Goal: Go to known website: Access a specific website the user already knows

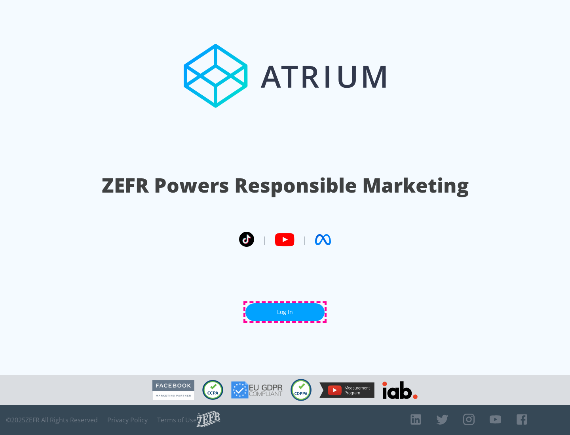
click at [285, 312] on link "Log In" at bounding box center [284, 313] width 79 height 18
